Goal: Task Accomplishment & Management: Manage account settings

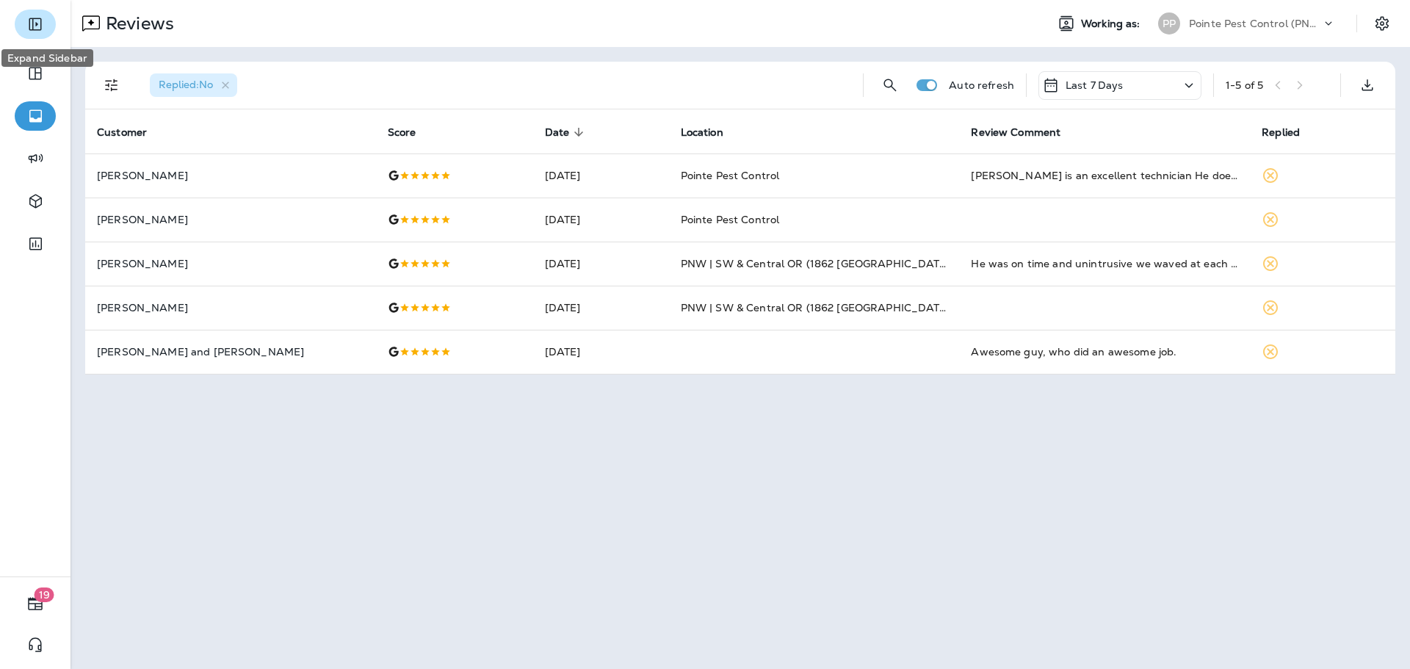
click at [38, 29] on icon "Expand Sidebar" at bounding box center [35, 24] width 12 height 12
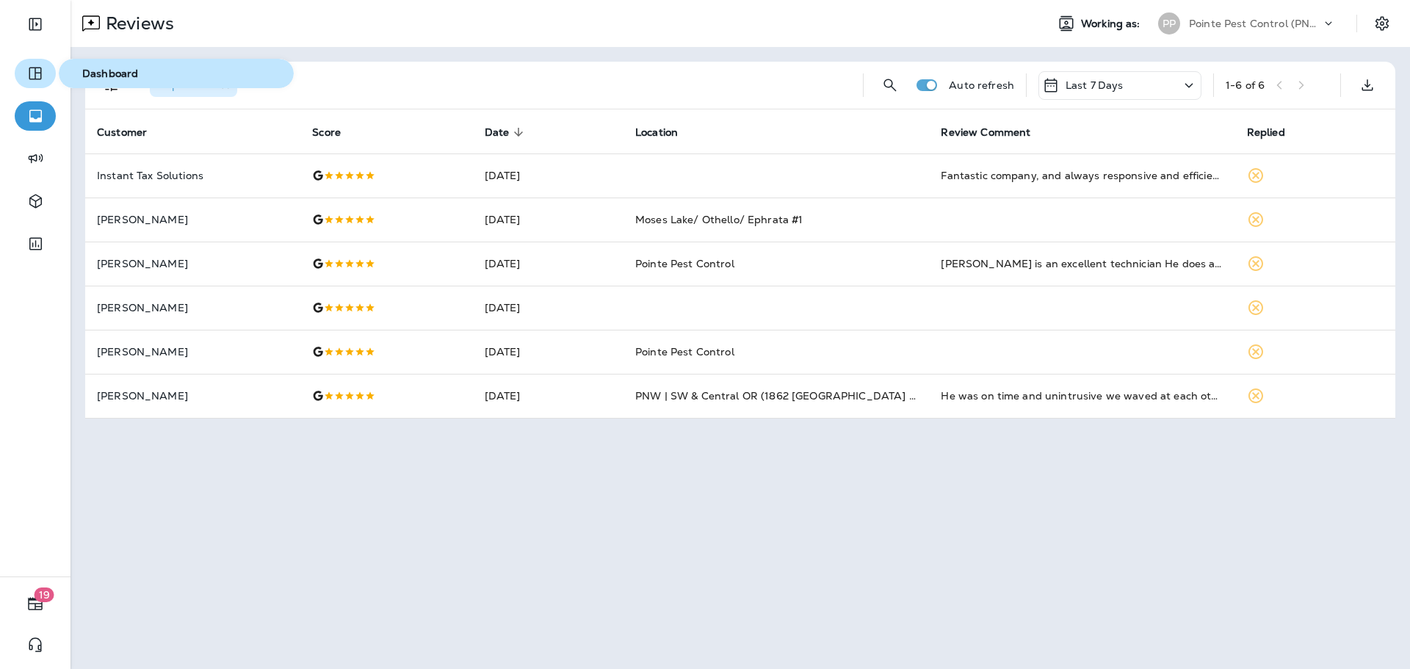
click at [32, 73] on icon "button" at bounding box center [35, 74] width 18 height 18
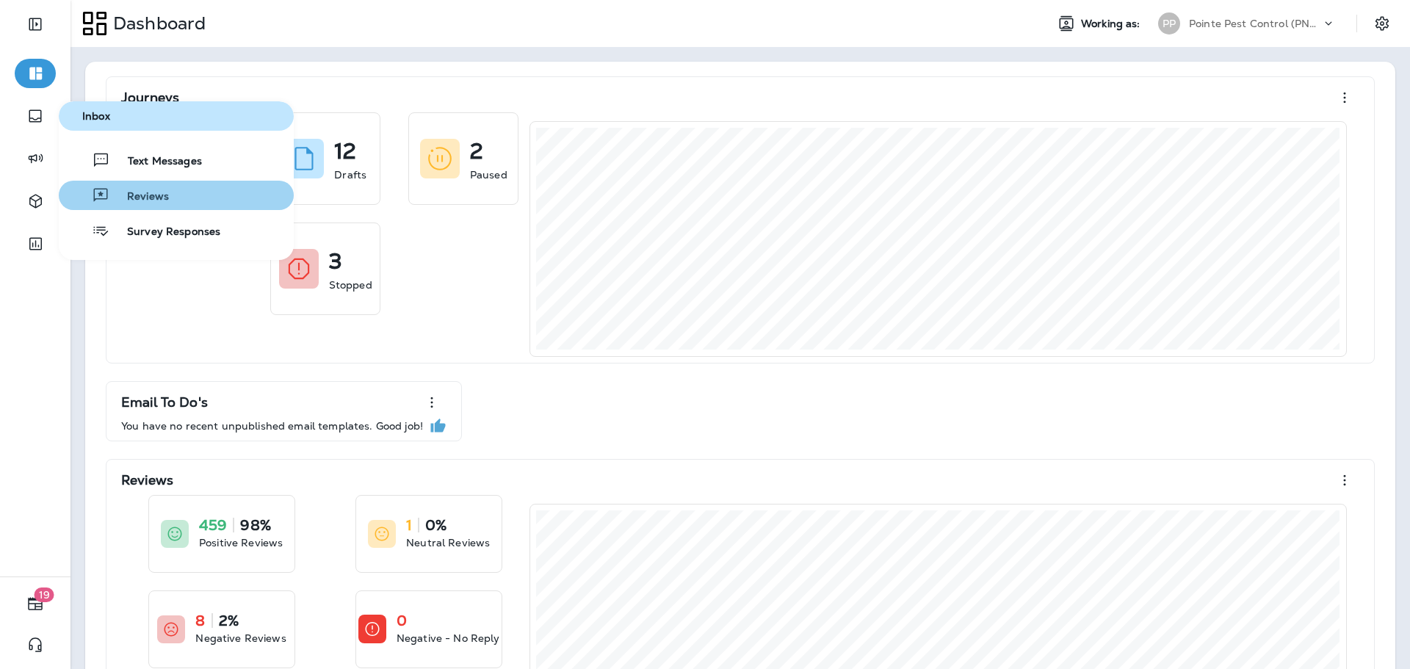
click at [163, 198] on span "Reviews" at bounding box center [138, 197] width 59 height 14
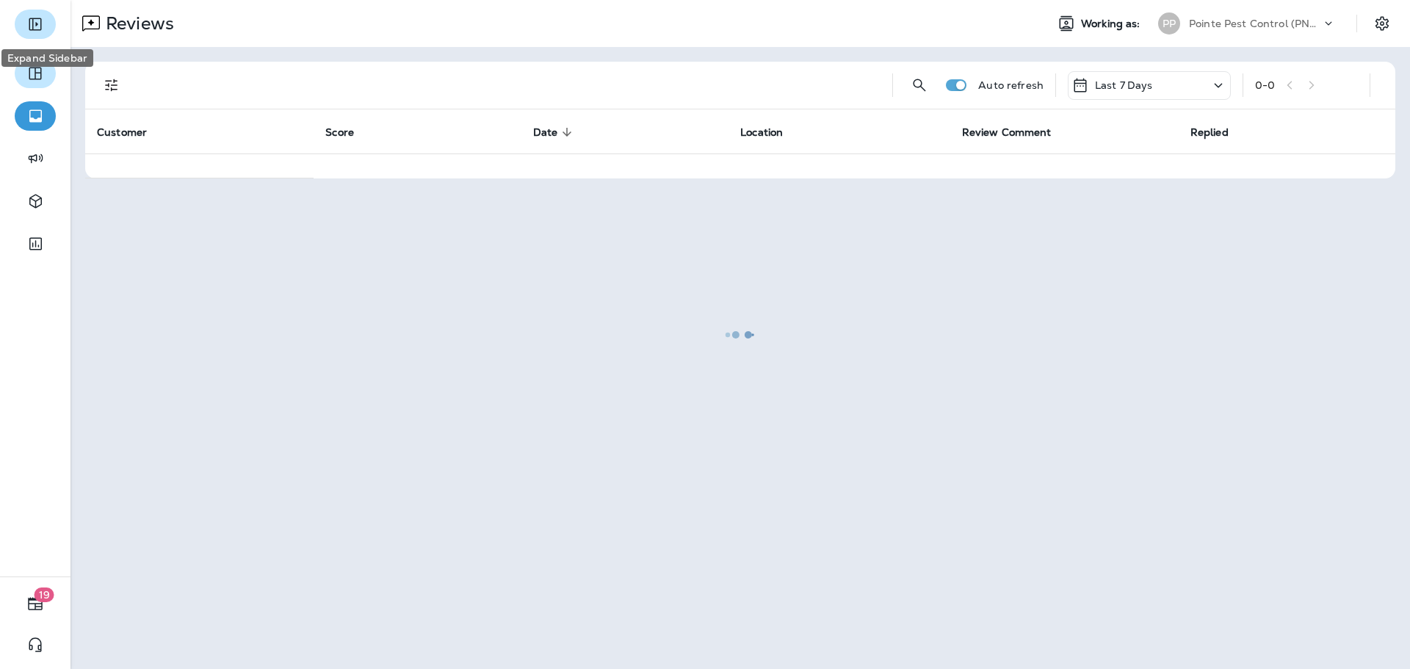
click at [35, 26] on icon "Expand Sidebar" at bounding box center [35, 24] width 18 height 18
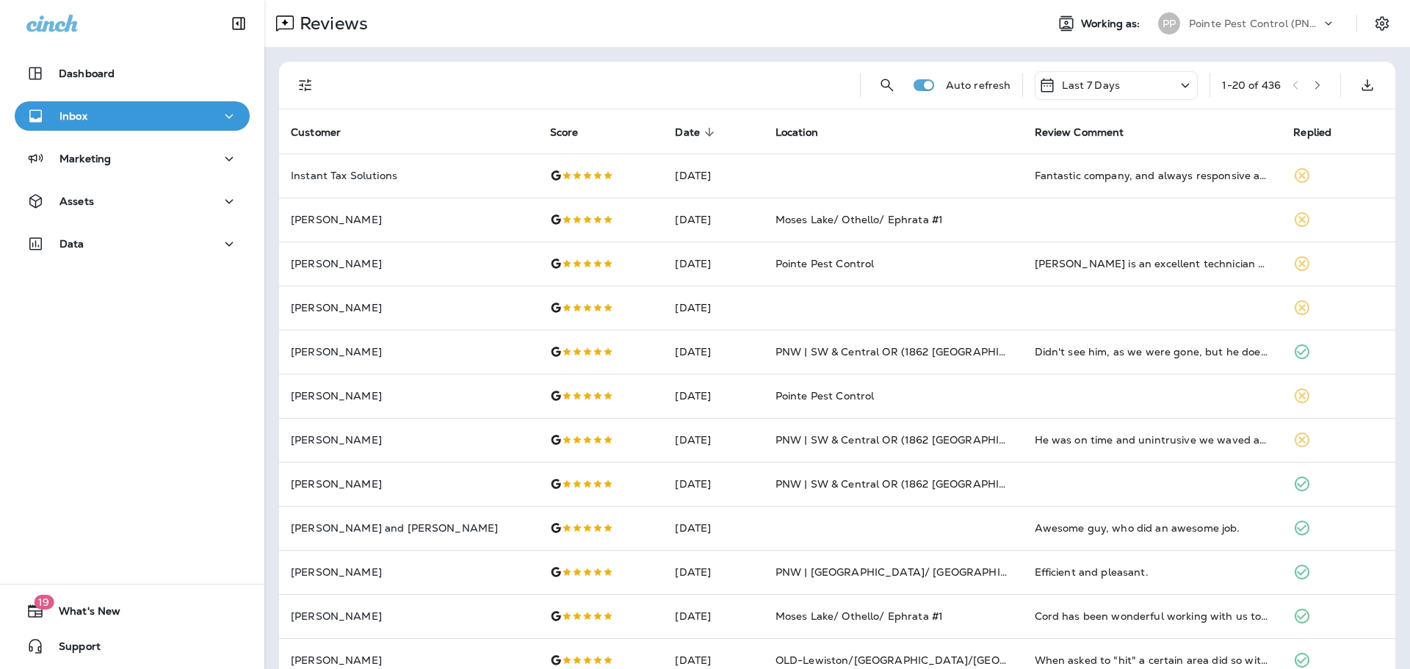
click at [301, 90] on icon "Filters" at bounding box center [306, 85] width 18 height 18
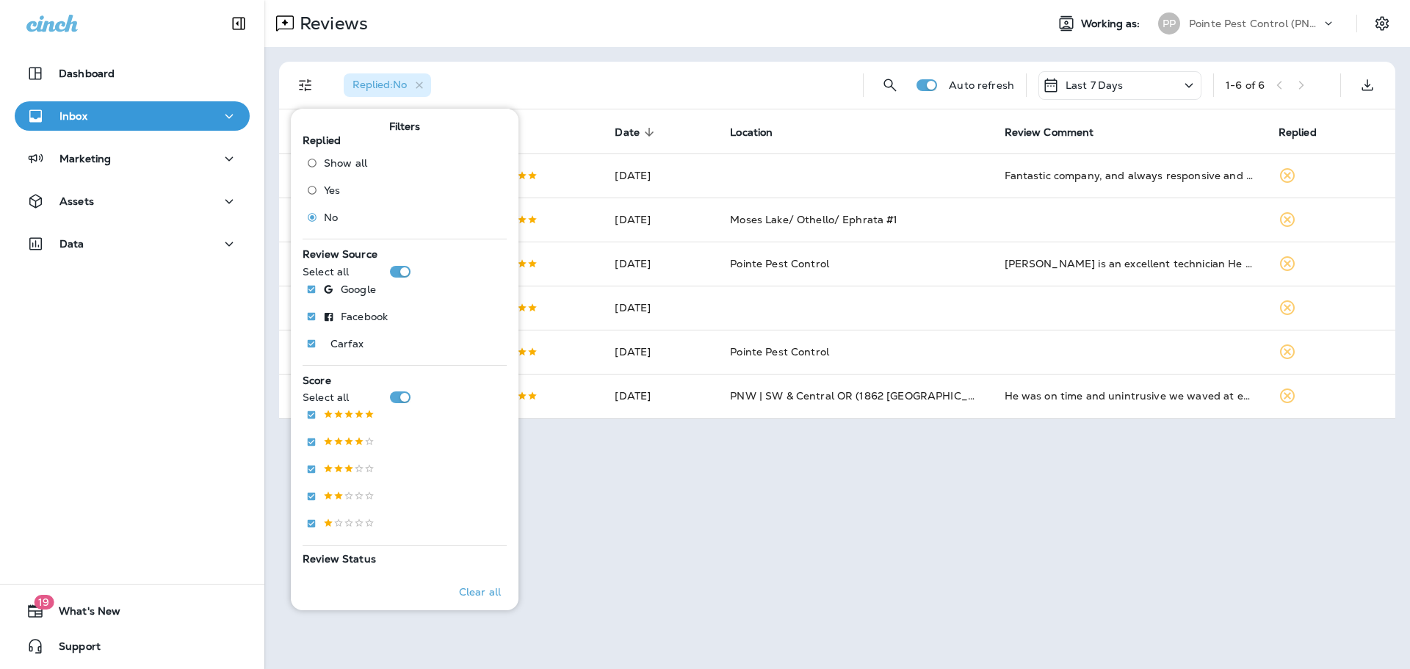
click at [611, 37] on div "Reviews" at bounding box center [649, 23] width 770 height 29
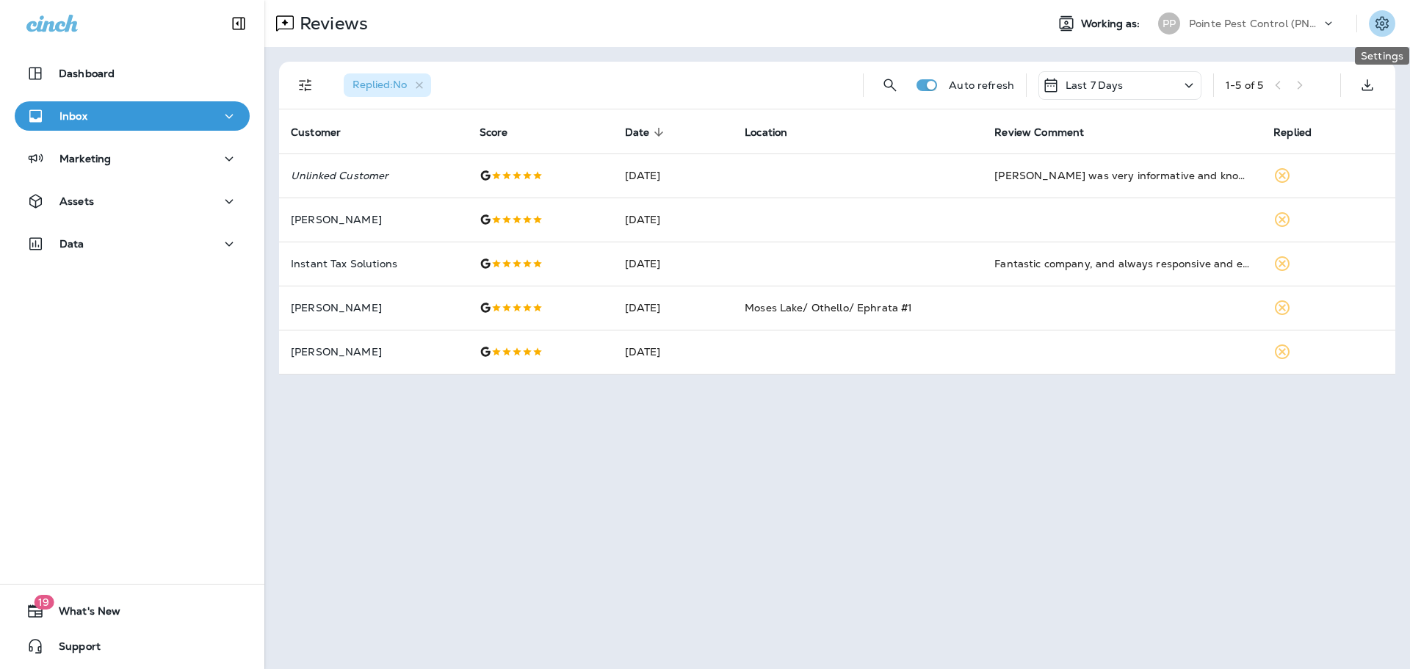
click at [1386, 25] on icon "Settings" at bounding box center [1382, 24] width 18 height 18
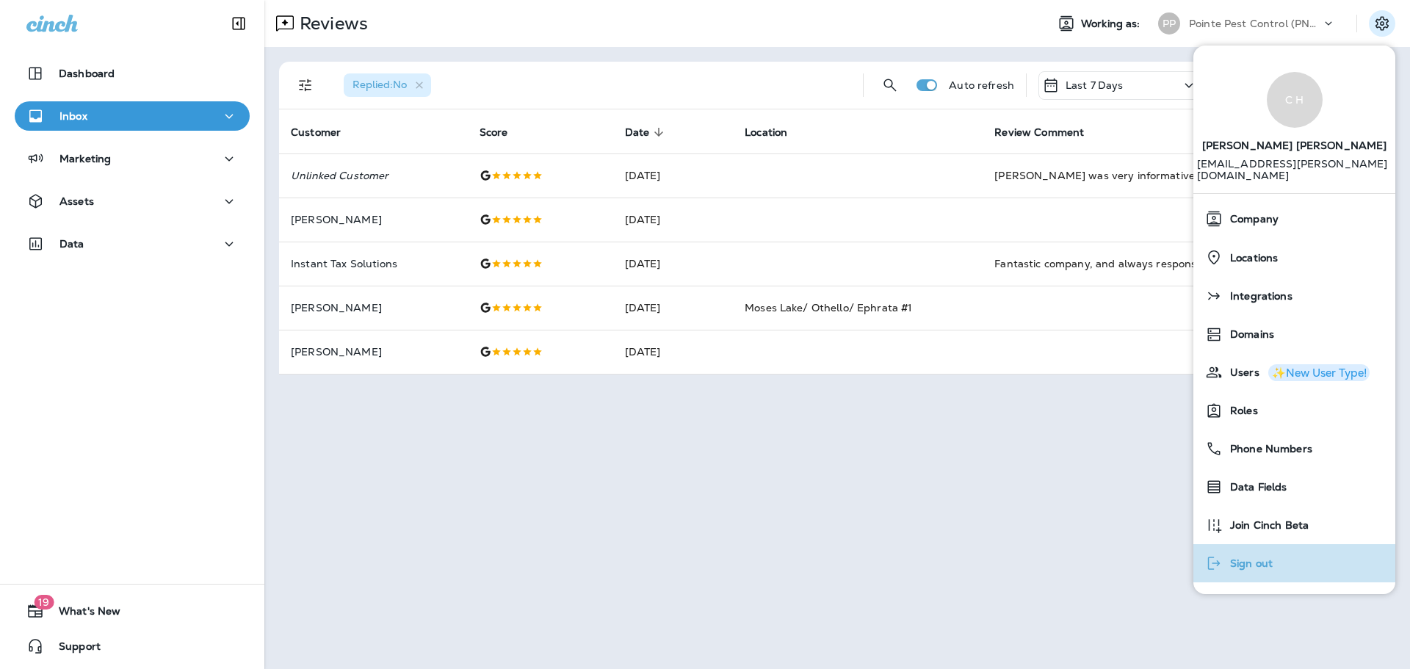
click at [1250, 557] on span "Sign out" at bounding box center [1248, 563] width 50 height 12
